Goal: Navigation & Orientation: Find specific page/section

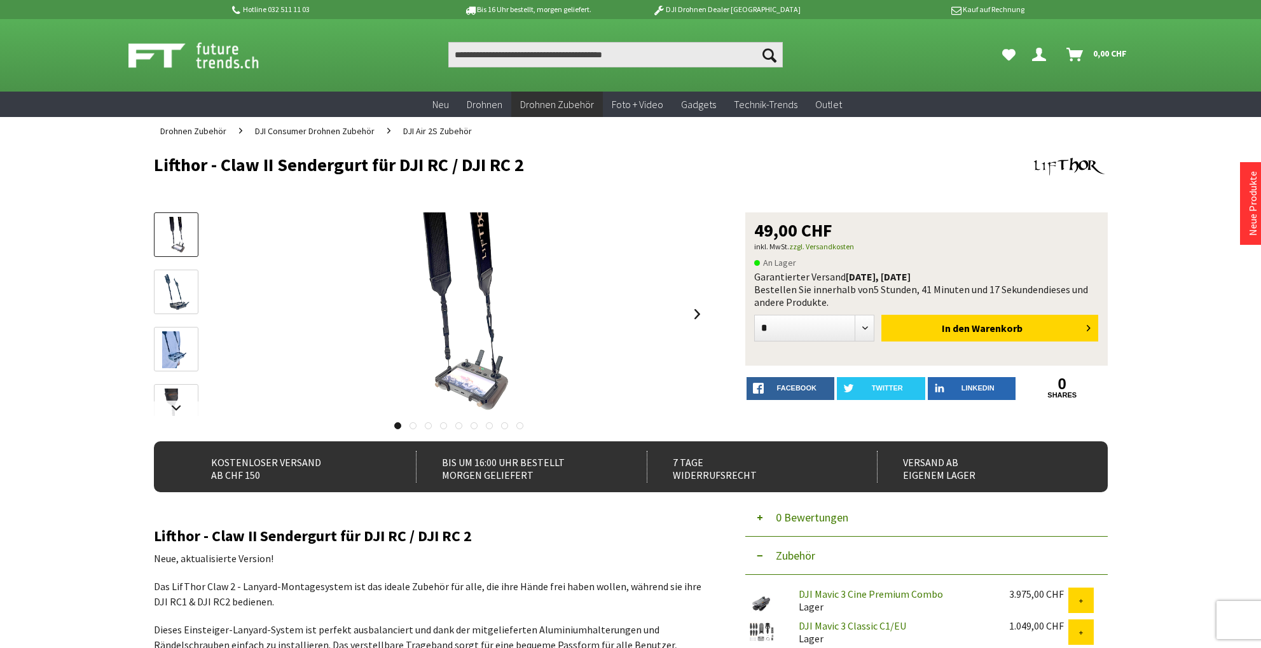
click at [1040, 53] on icon "Dein Konto" at bounding box center [1039, 50] width 14 height 10
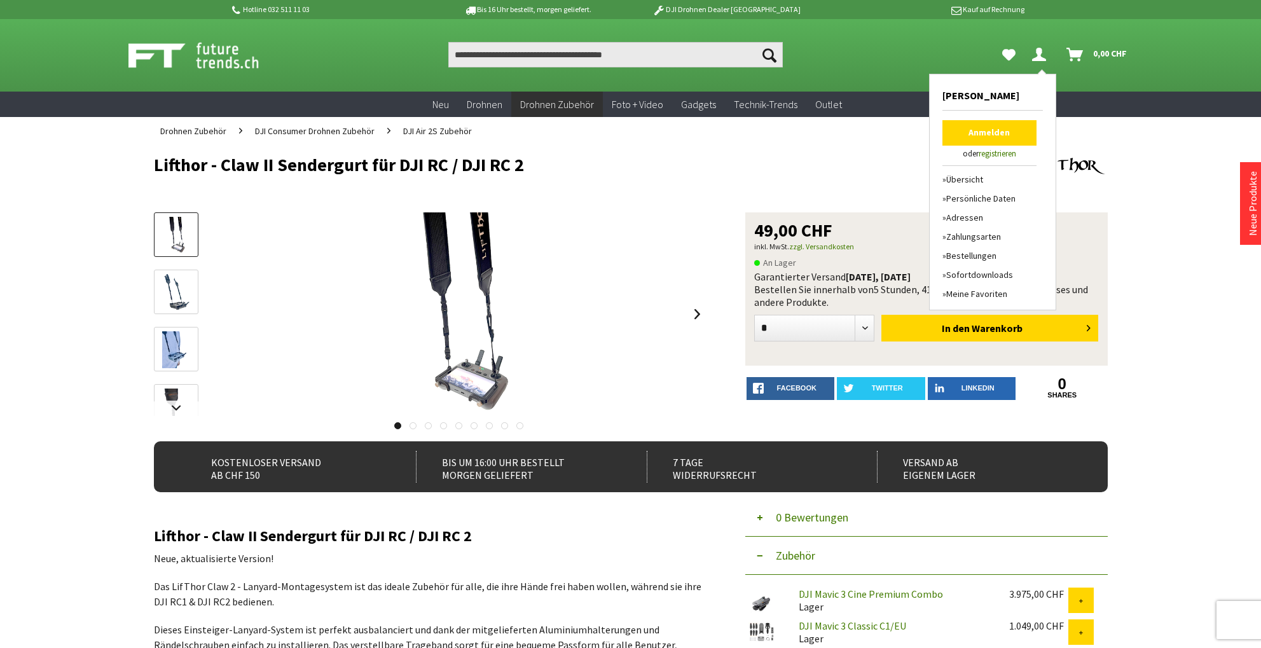
click at [980, 130] on link "Anmelden" at bounding box center [989, 132] width 94 height 25
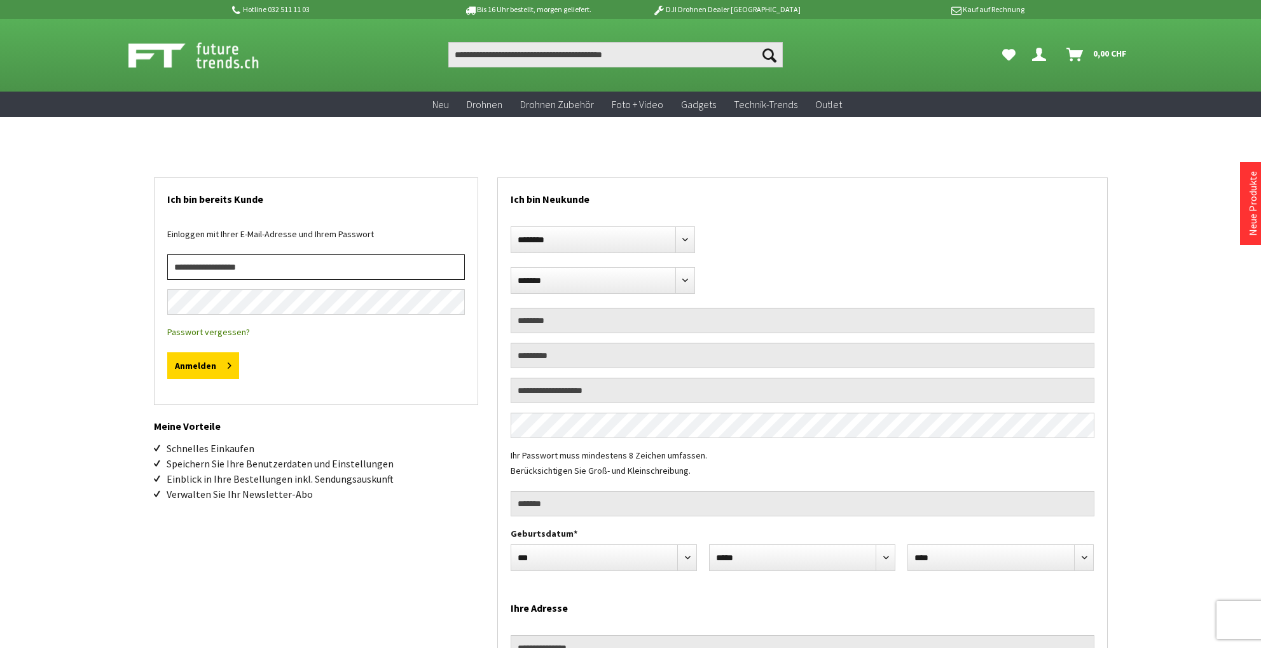
type input "**********"
click at [202, 366] on button "Anmelden" at bounding box center [203, 365] width 72 height 27
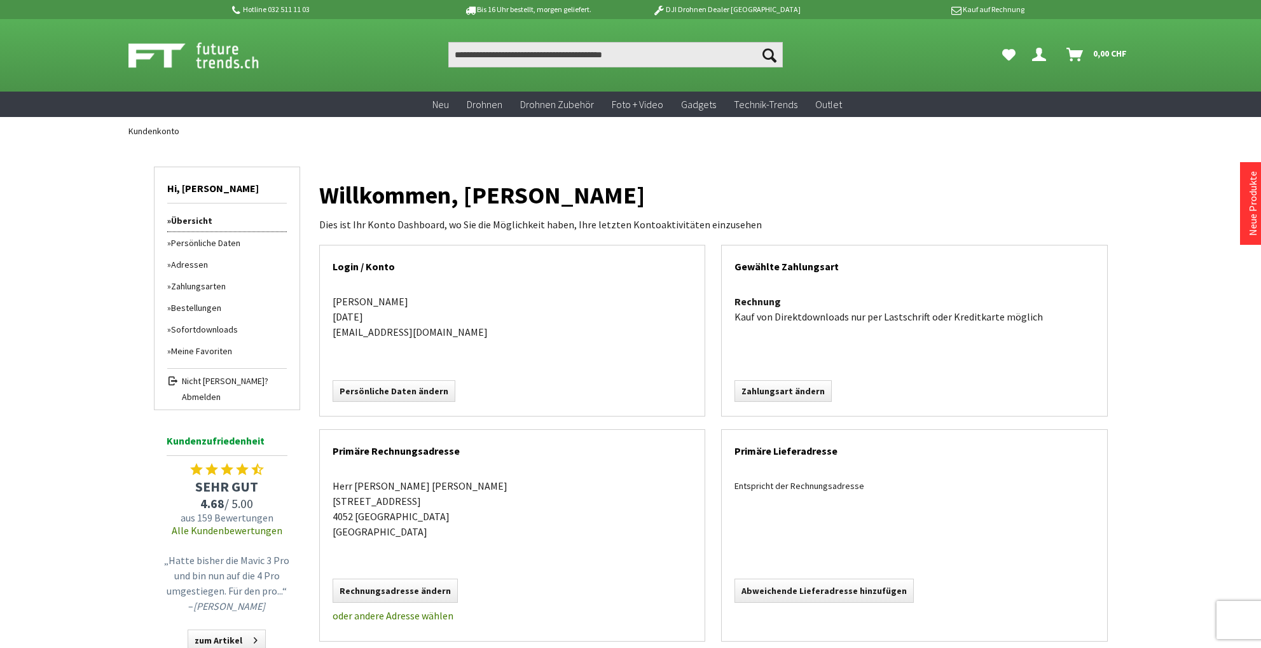
scroll to position [1, 1]
click at [221, 241] on link "Persönliche Daten" at bounding box center [227, 242] width 120 height 22
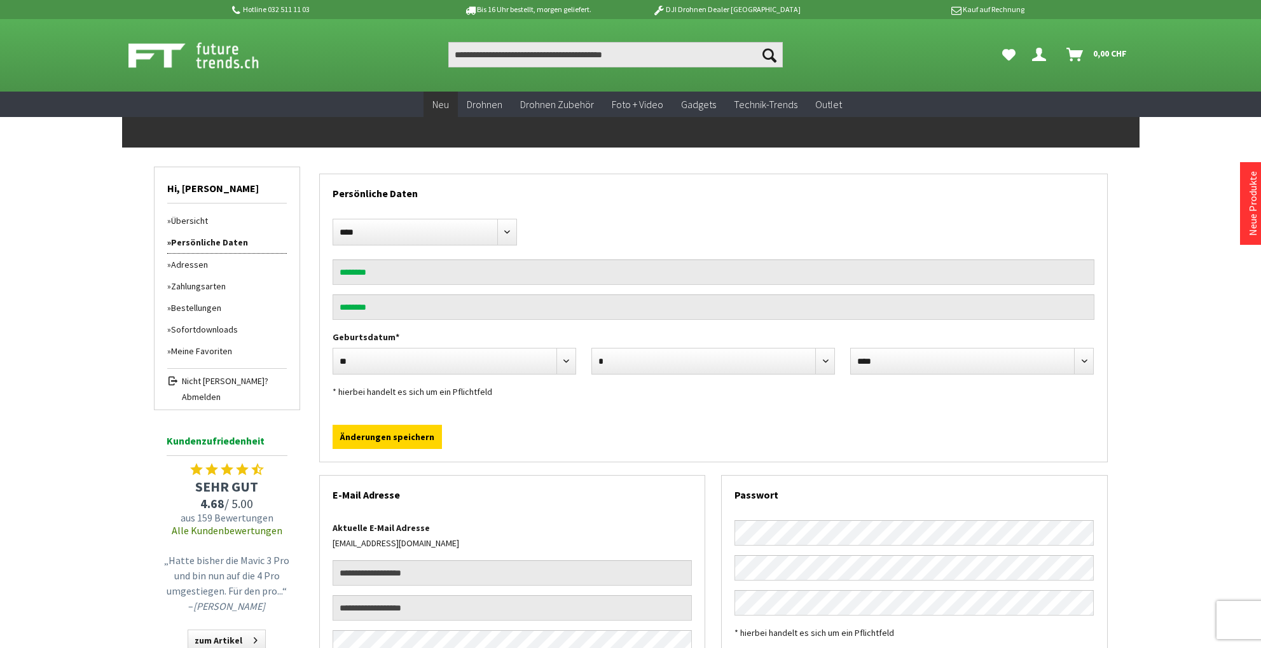
click at [448, 105] on span "Neu" at bounding box center [440, 104] width 17 height 13
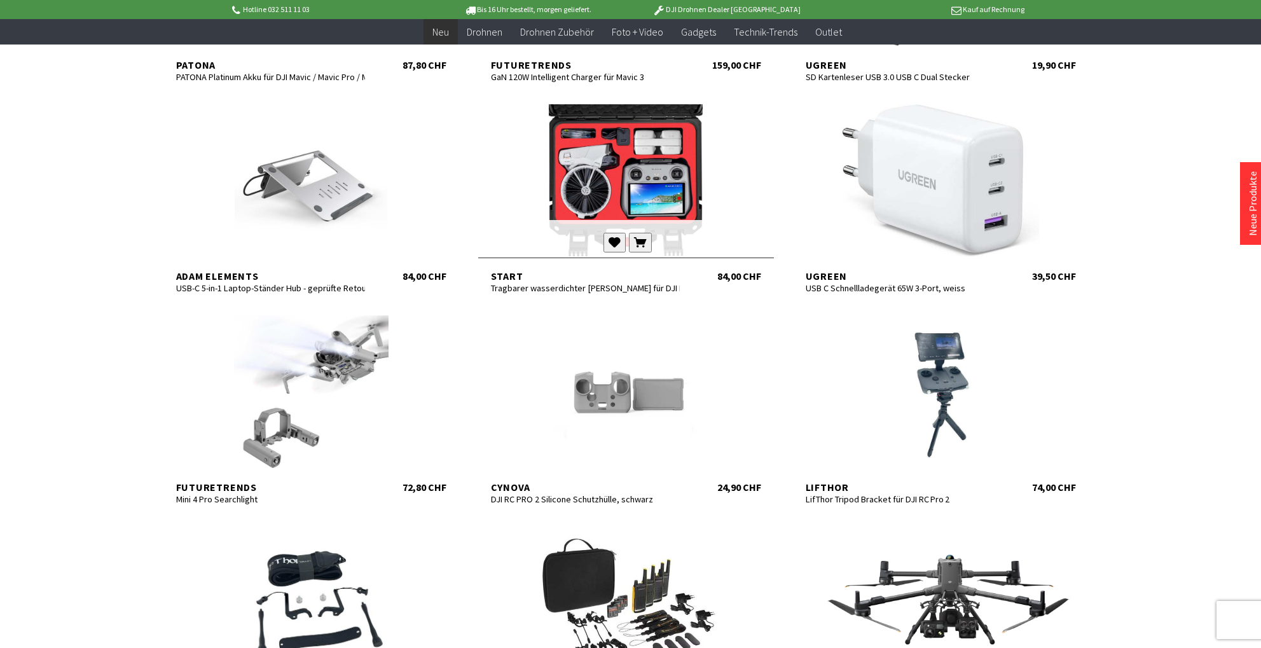
scroll to position [4619, 0]
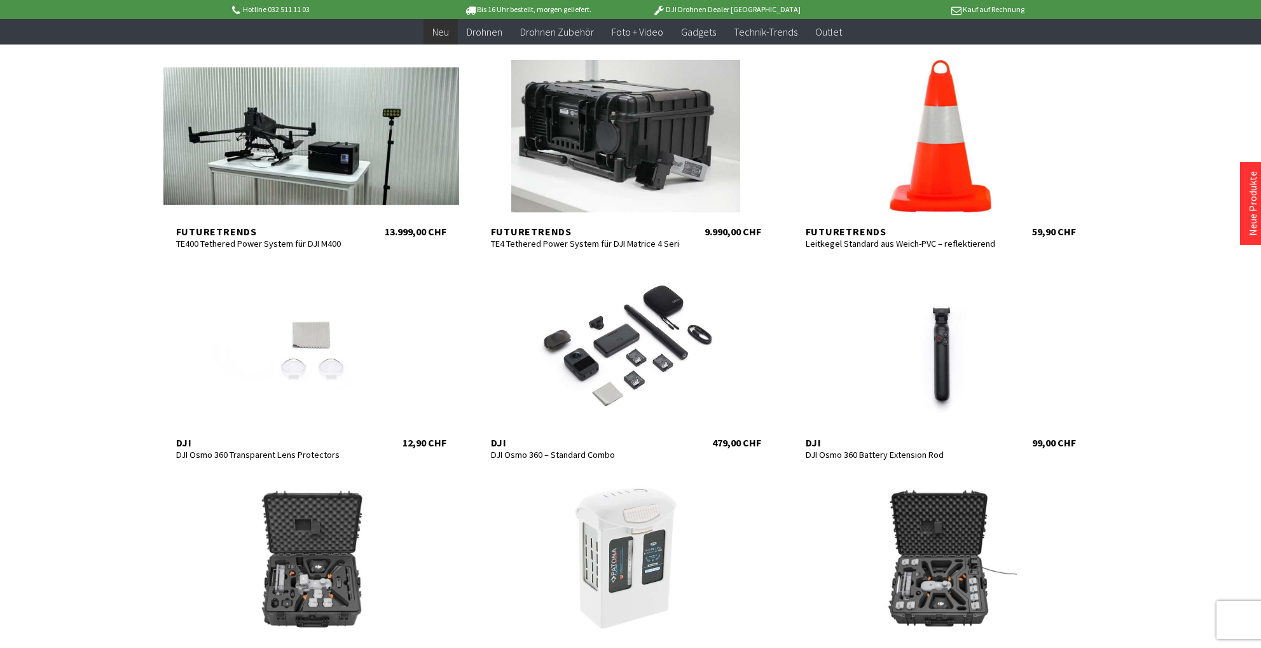
scroll to position [2750, 0]
